Goal: Book appointment/travel/reservation

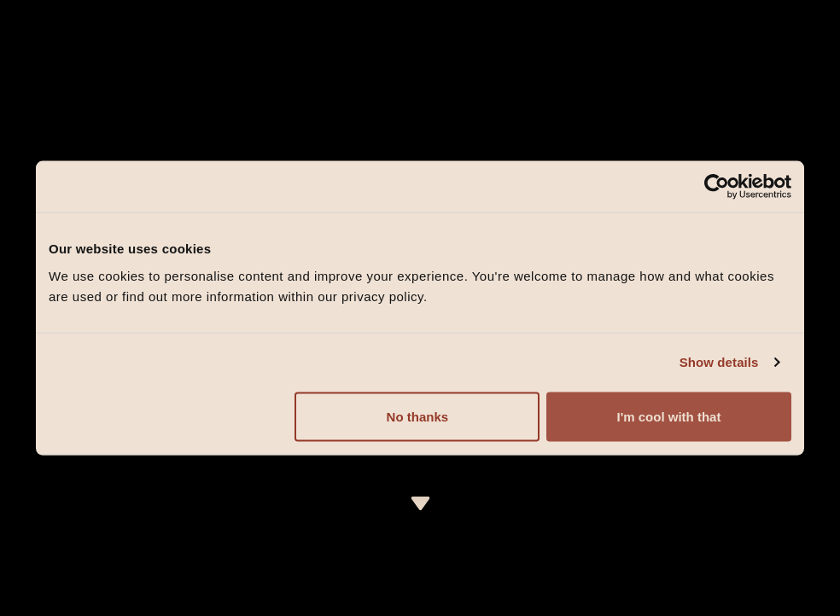
click at [668, 405] on button "I'm cool with that" at bounding box center [668, 416] width 245 height 49
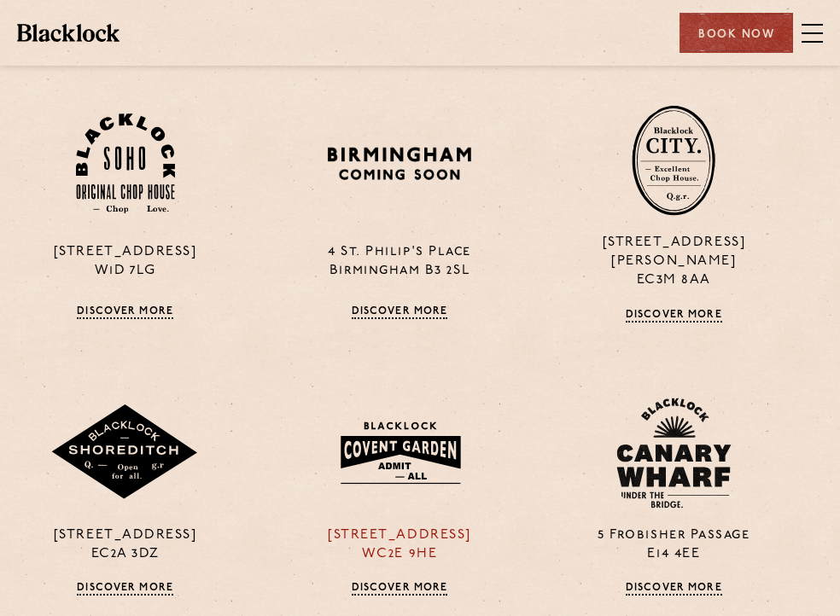
scroll to position [1280, 20]
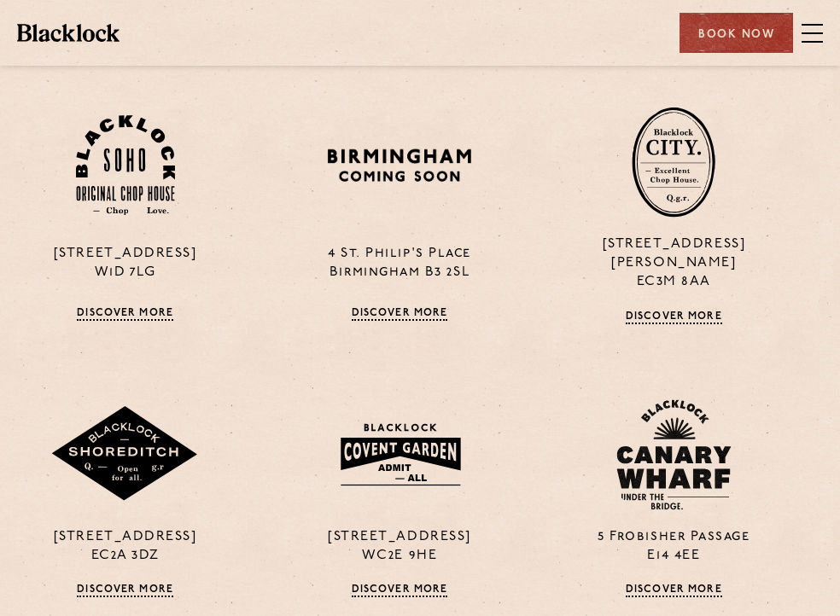
click at [399, 579] on div "24 Great Windmill Street W1D 7LG Discover More 4 St. Philip's Place Birmingham …" at bounding box center [399, 491] width 823 height 923
click at [399, 584] on link "Discover More" at bounding box center [400, 591] width 96 height 14
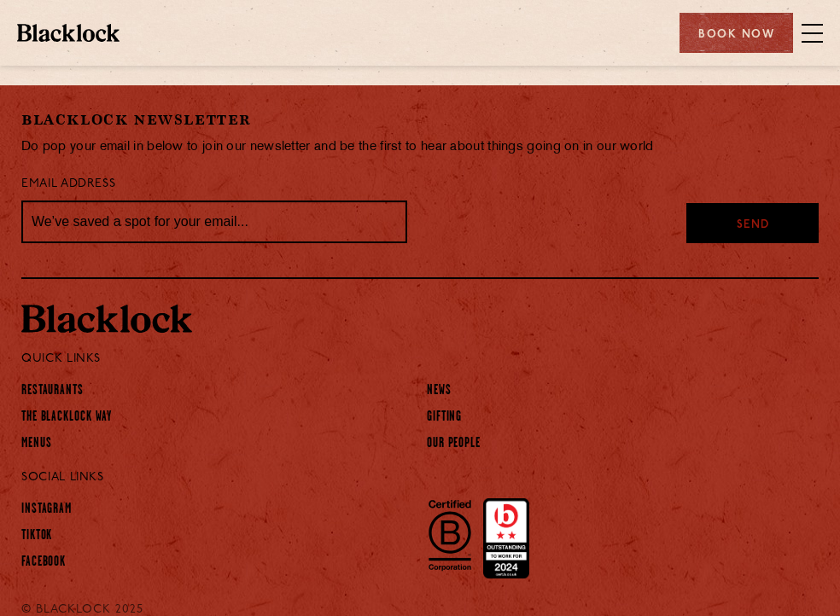
scroll to position [1567, 0]
click at [806, 36] on span at bounding box center [811, 33] width 21 height 26
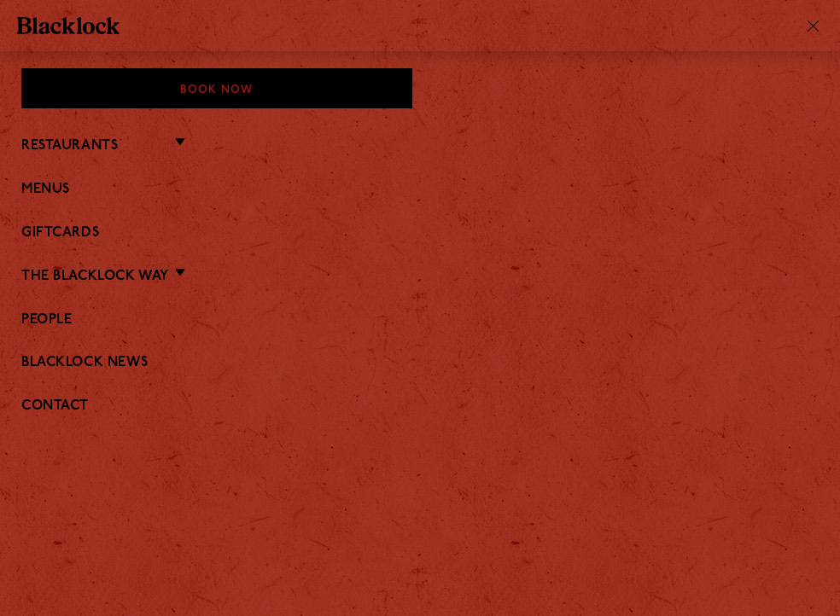
click at [56, 199] on ul "Restaurants Soho City Covent Garden Shoreditch Canary Wharf Manchester Birmingh…" at bounding box center [419, 275] width 797 height 334
click at [49, 189] on link "Menus" at bounding box center [419, 190] width 797 height 16
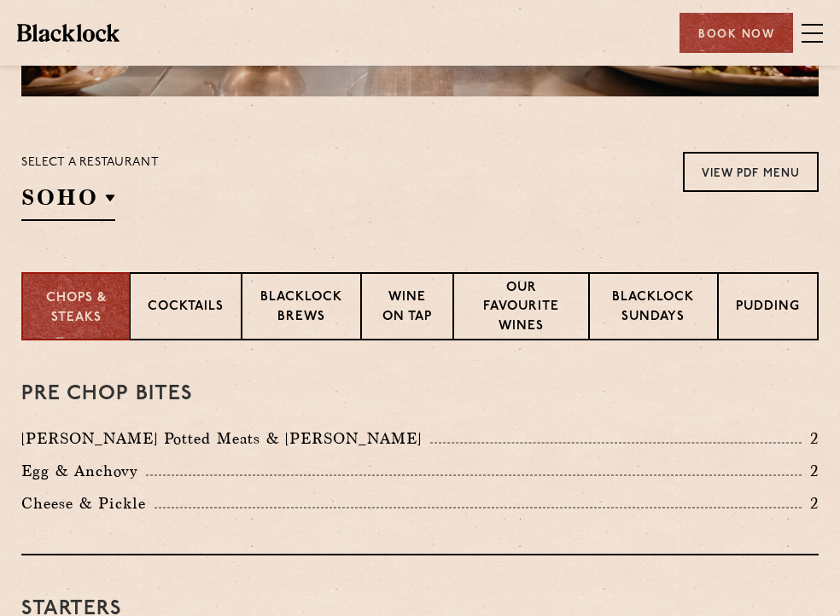
scroll to position [314, 0]
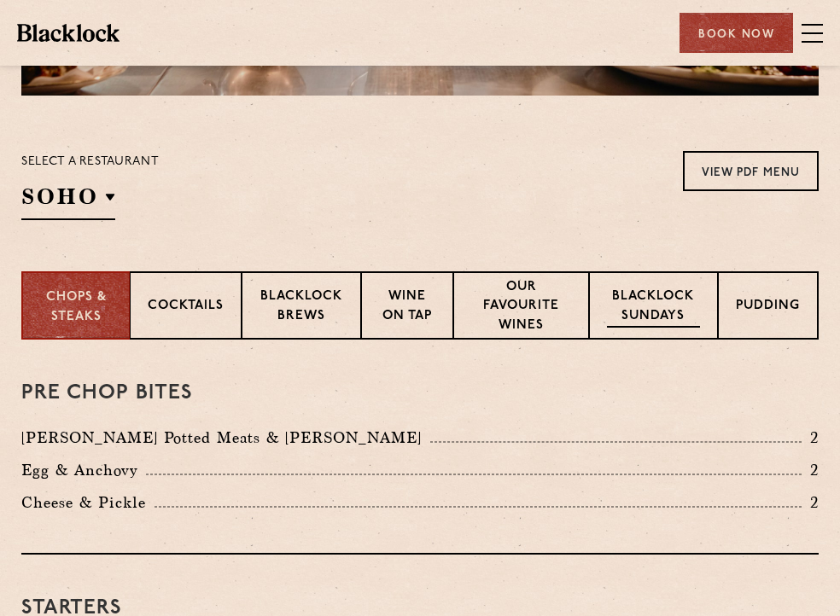
click at [673, 305] on p "Blacklock Sundays" at bounding box center [653, 308] width 93 height 40
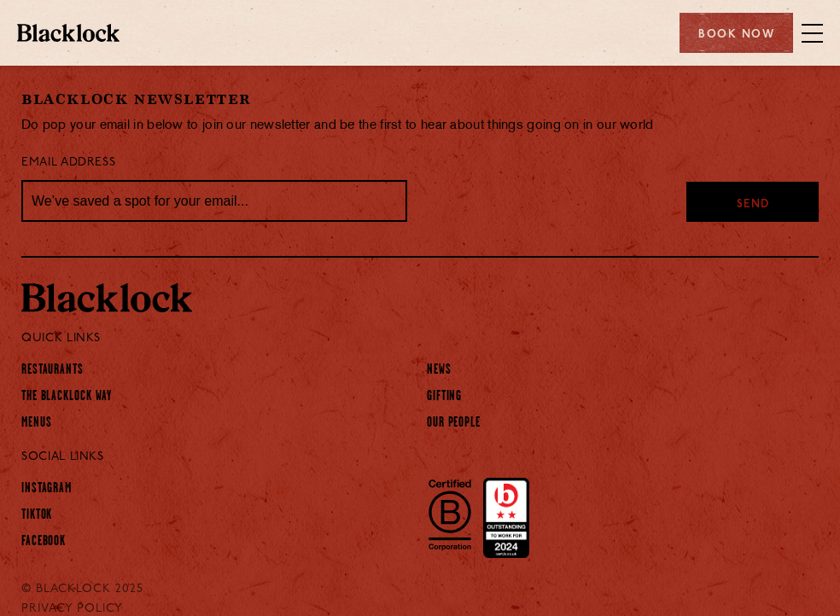
scroll to position [2318, 0]
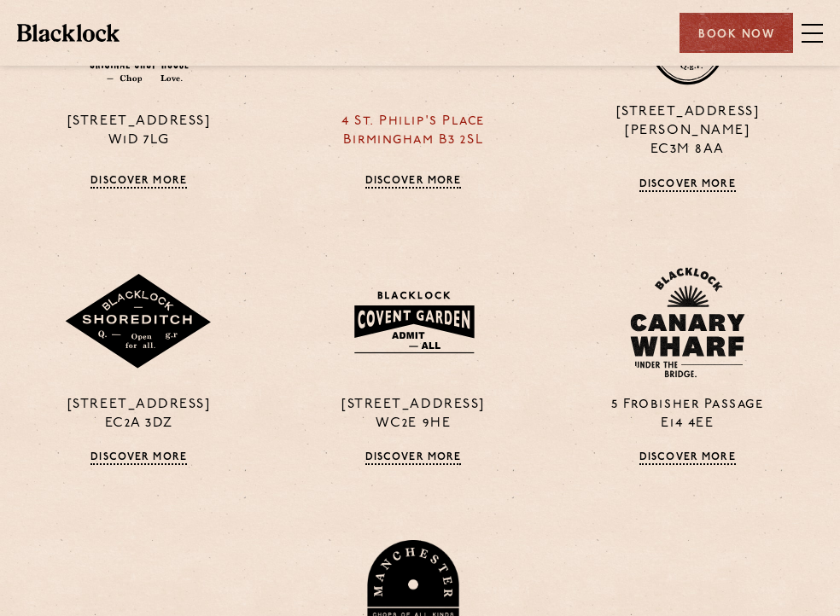
scroll to position [1415, 8]
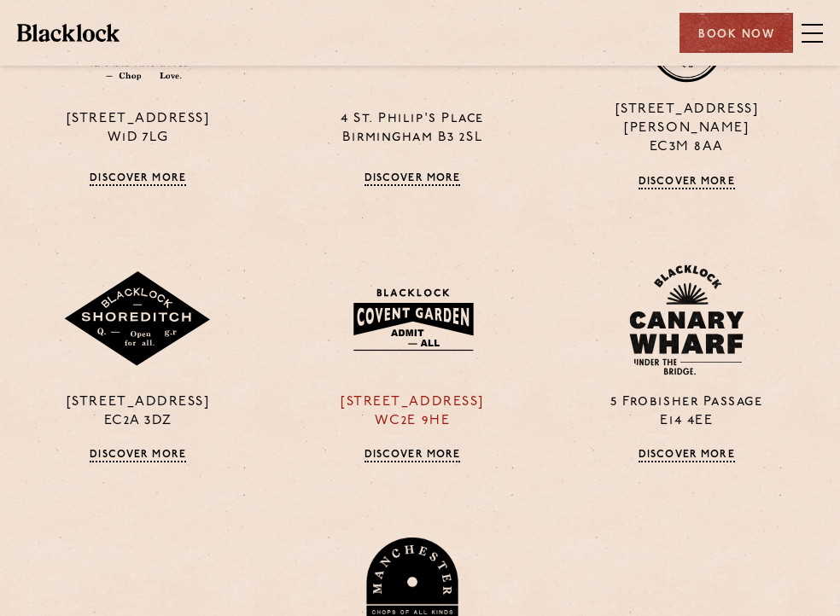
click at [411, 449] on link "Discover More" at bounding box center [412, 456] width 96 height 14
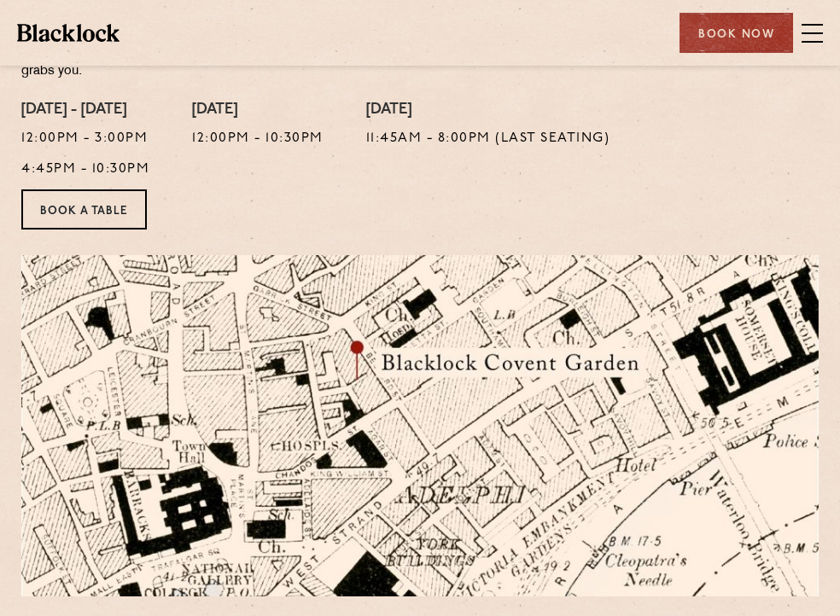
scroll to position [305, 0]
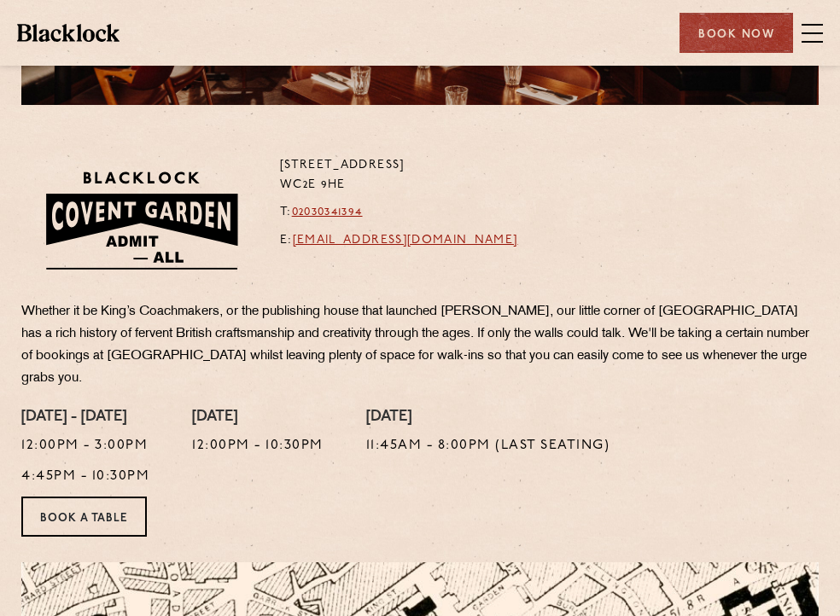
click at [820, 32] on span at bounding box center [811, 33] width 21 height 2
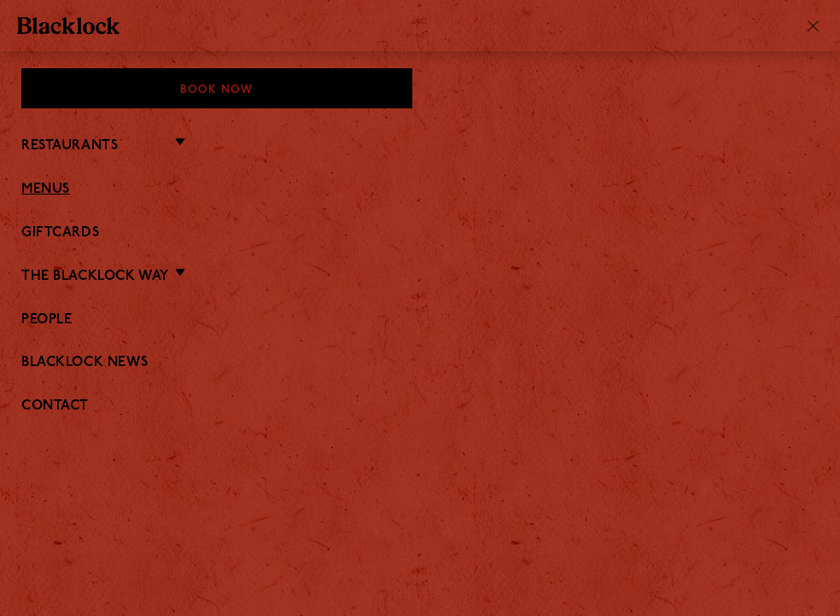
click at [40, 186] on link "Menus" at bounding box center [419, 190] width 797 height 16
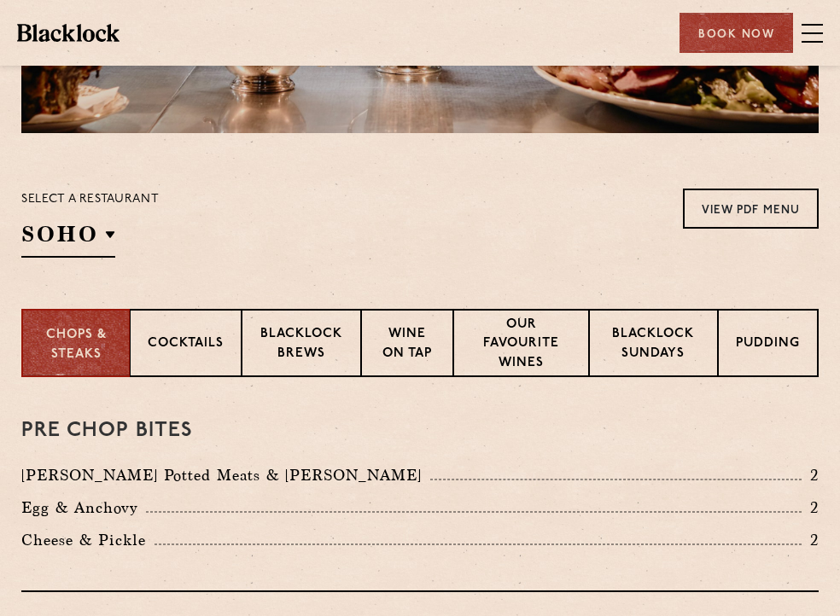
scroll to position [280, 0]
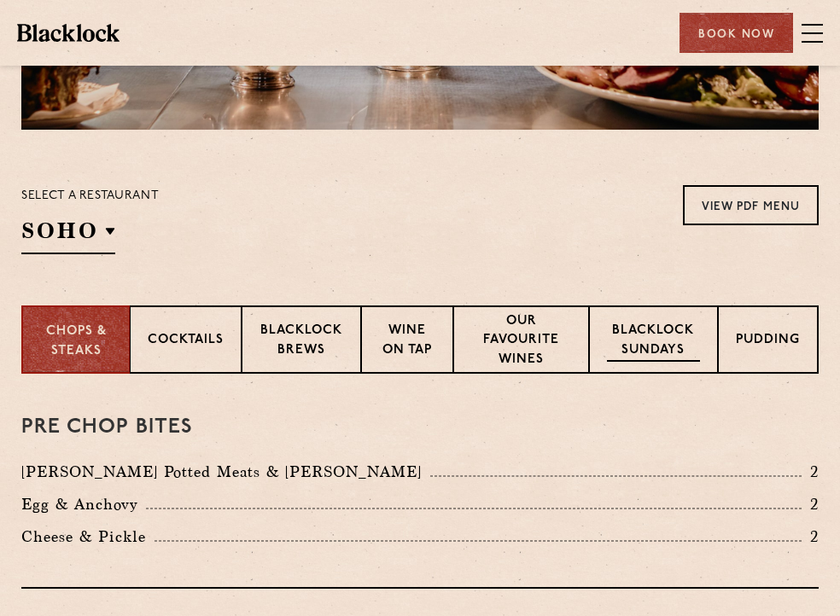
click at [650, 361] on p "Blacklock Sundays" at bounding box center [653, 342] width 93 height 40
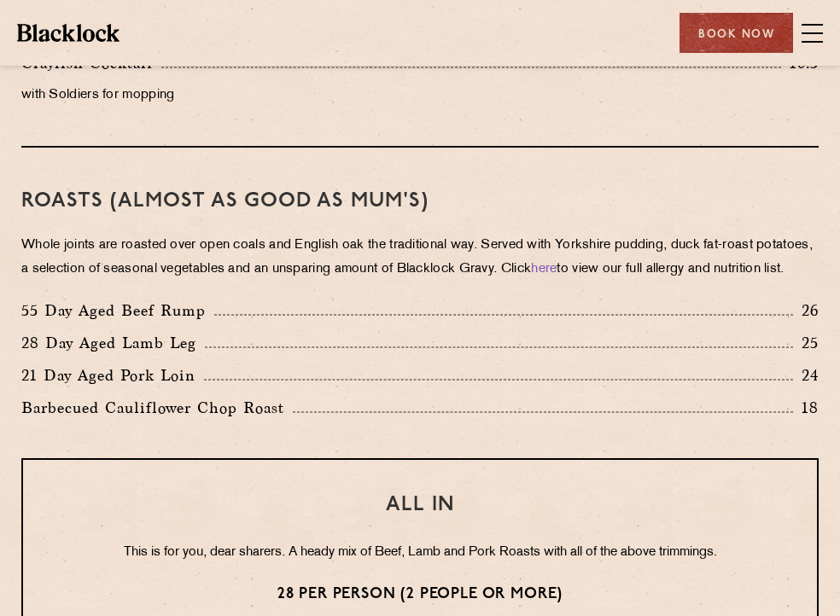
scroll to position [435, 0]
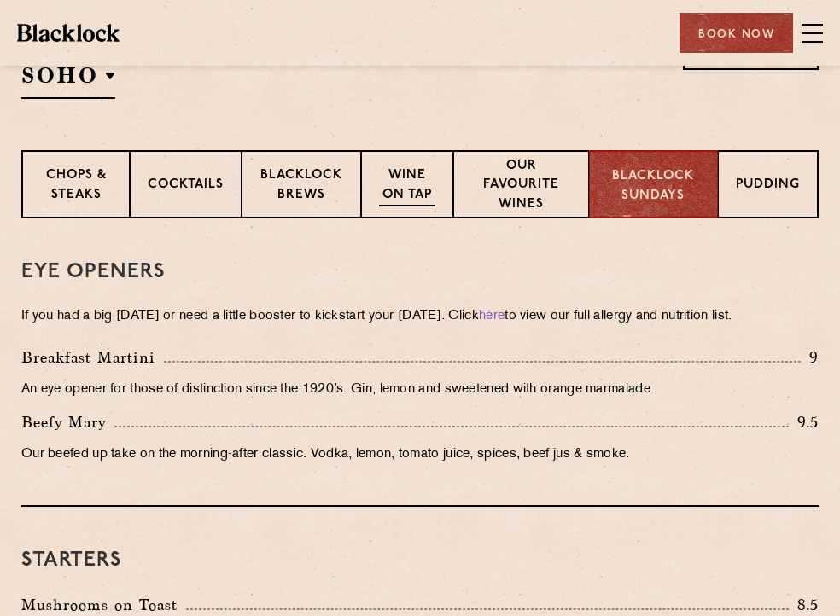
click at [421, 183] on p "Wine on Tap" at bounding box center [407, 186] width 56 height 40
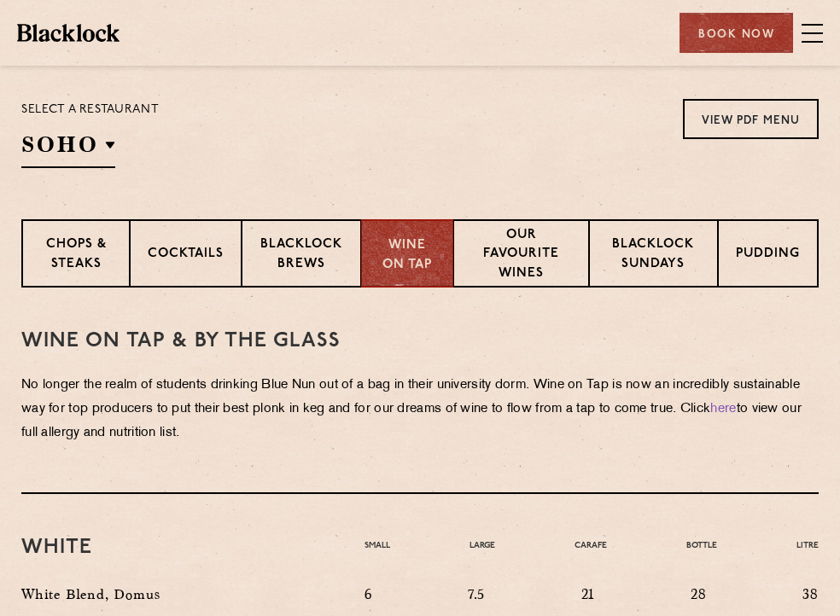
scroll to position [255, 0]
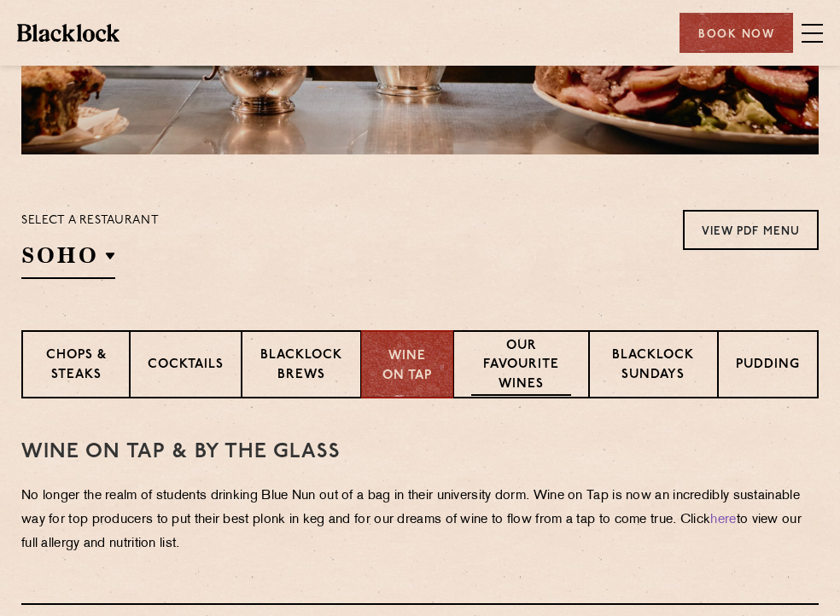
click at [504, 356] on p "Our favourite wines" at bounding box center [521, 367] width 100 height 60
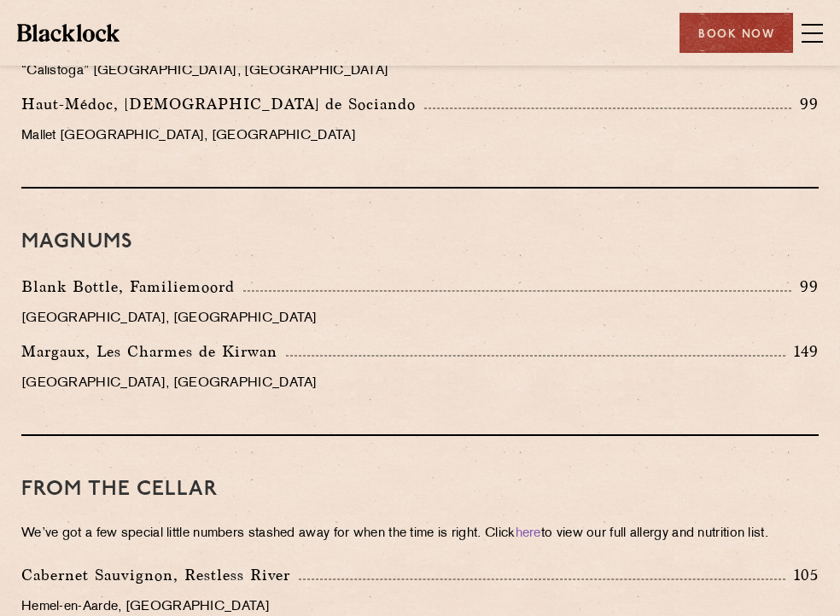
scroll to position [3541, 0]
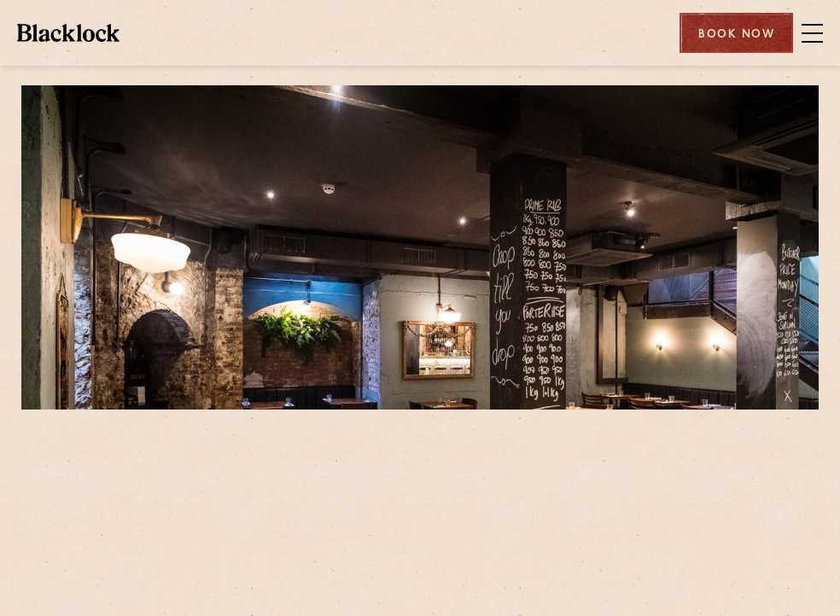
click at [727, 26] on div "Book Now" at bounding box center [736, 33] width 114 height 40
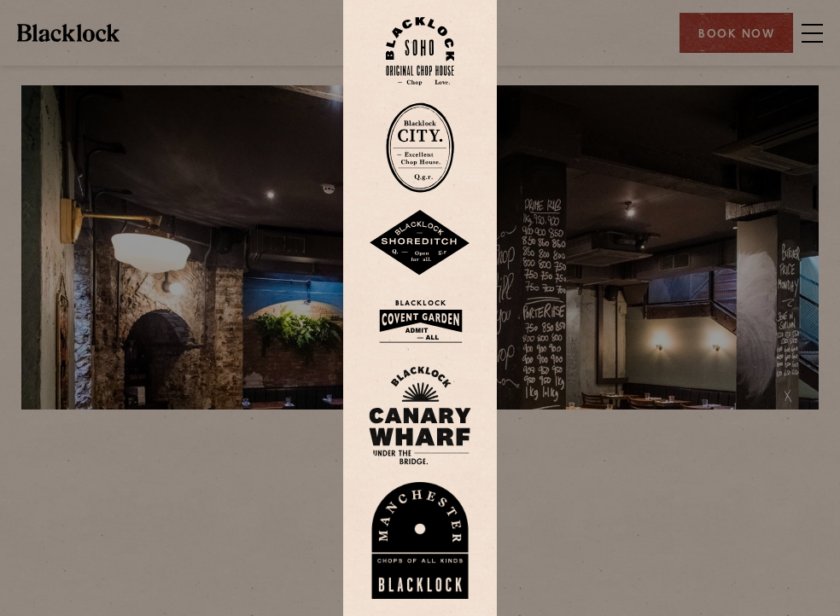
click at [411, 314] on img at bounding box center [420, 321] width 102 height 55
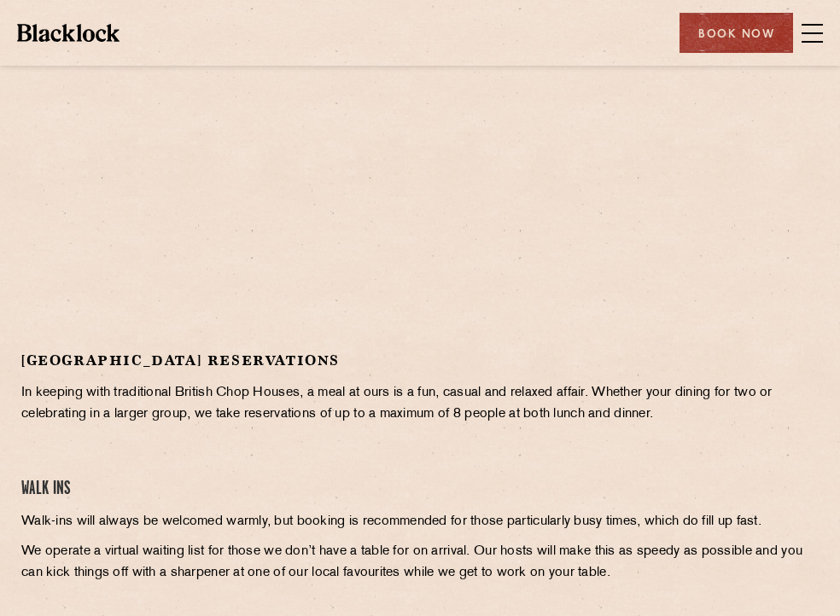
scroll to position [362, 0]
